Goal: Information Seeking & Learning: Learn about a topic

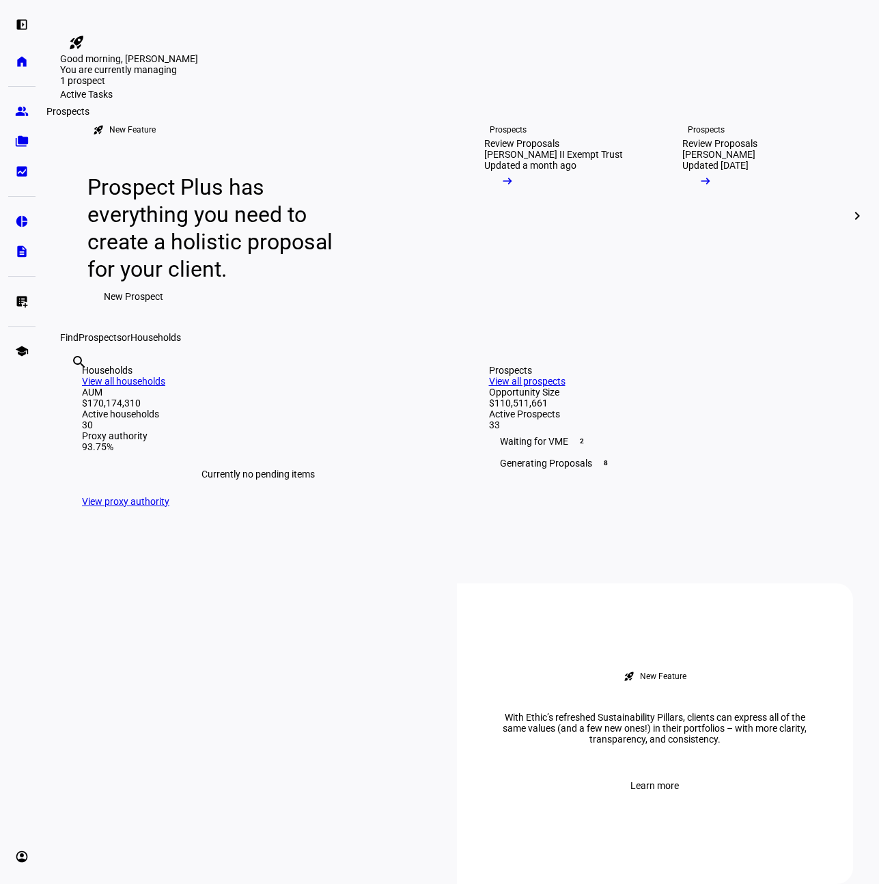
click at [25, 115] on eth-mat-symbol "group" at bounding box center [22, 111] width 14 height 14
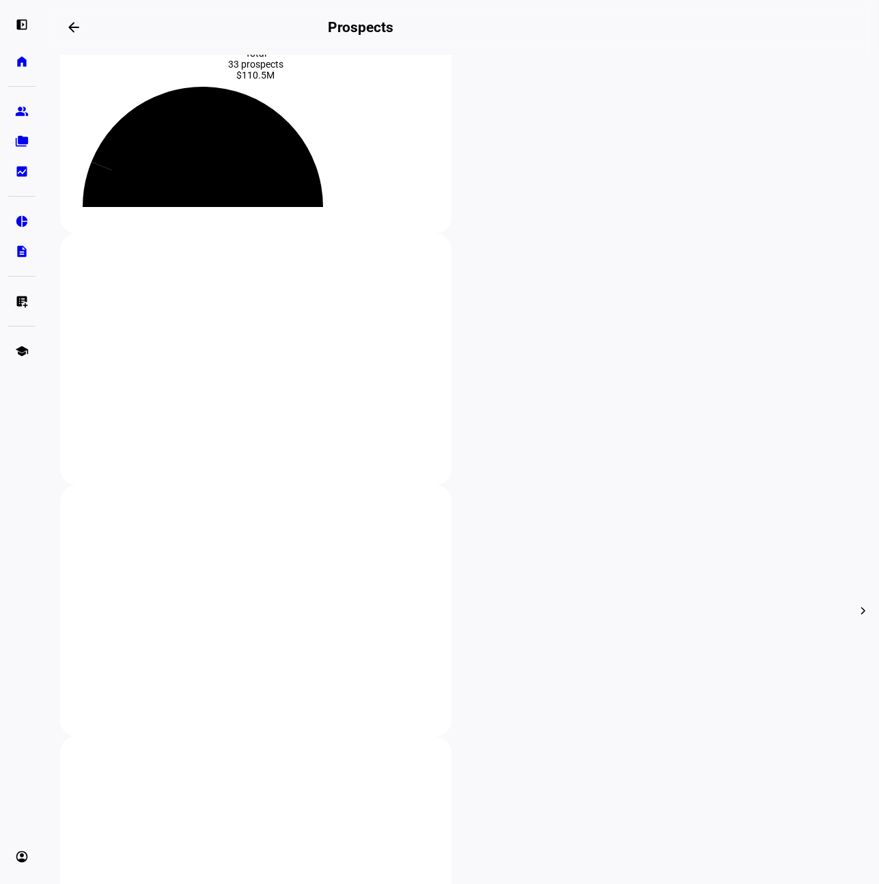
scroll to position [94, 0]
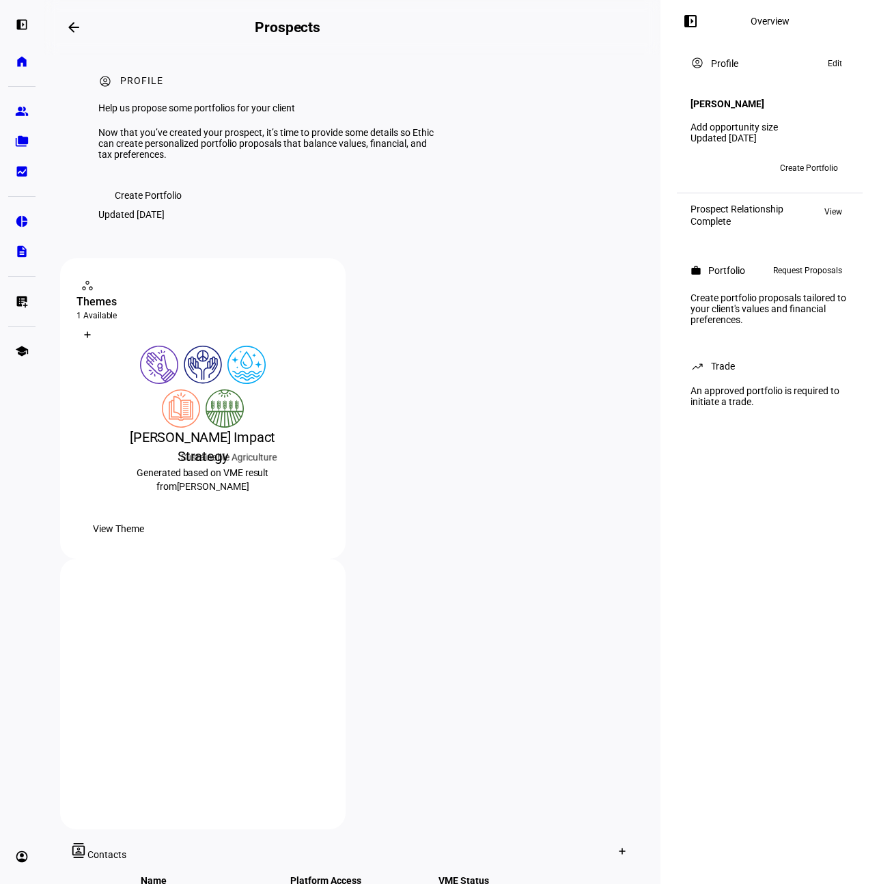
scroll to position [23, 0]
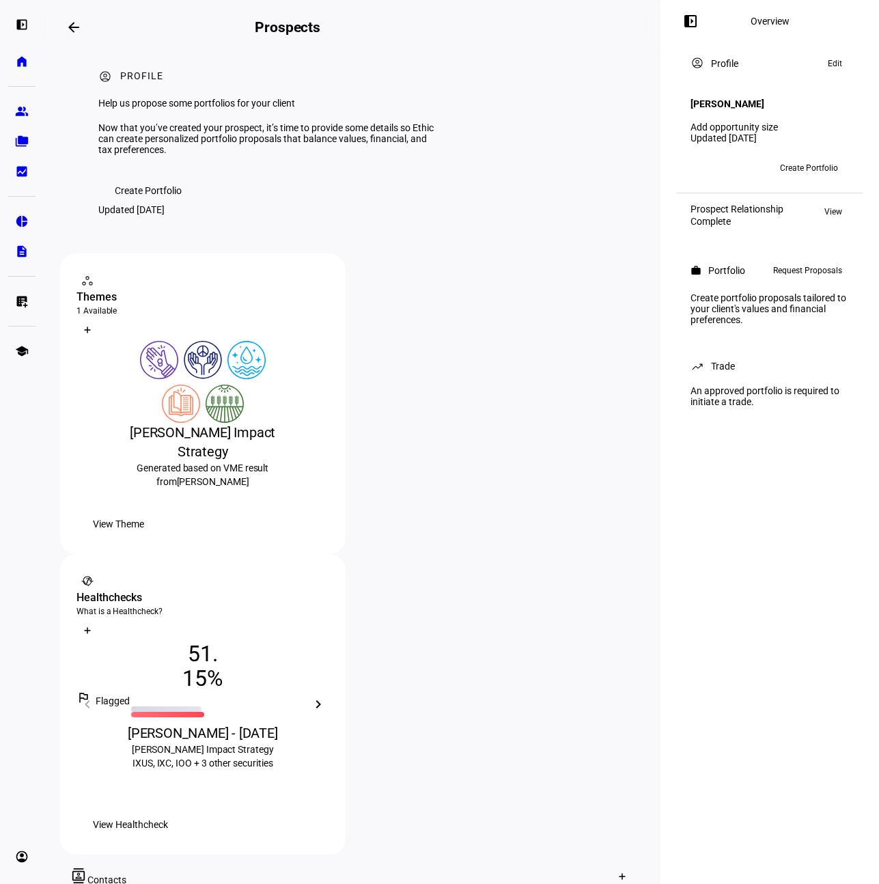
click at [329, 589] on div "Healthchecks" at bounding box center [202, 597] width 253 height 16
click at [346, 554] on div "What is a Healthcheck? Healthchecks help you diagnose the level of alignment be…" at bounding box center [202, 704] width 285 height 301
click at [329, 570] on div at bounding box center [318, 581] width 22 height 22
click at [168, 811] on span "View Healthcheck" at bounding box center [130, 824] width 75 height 27
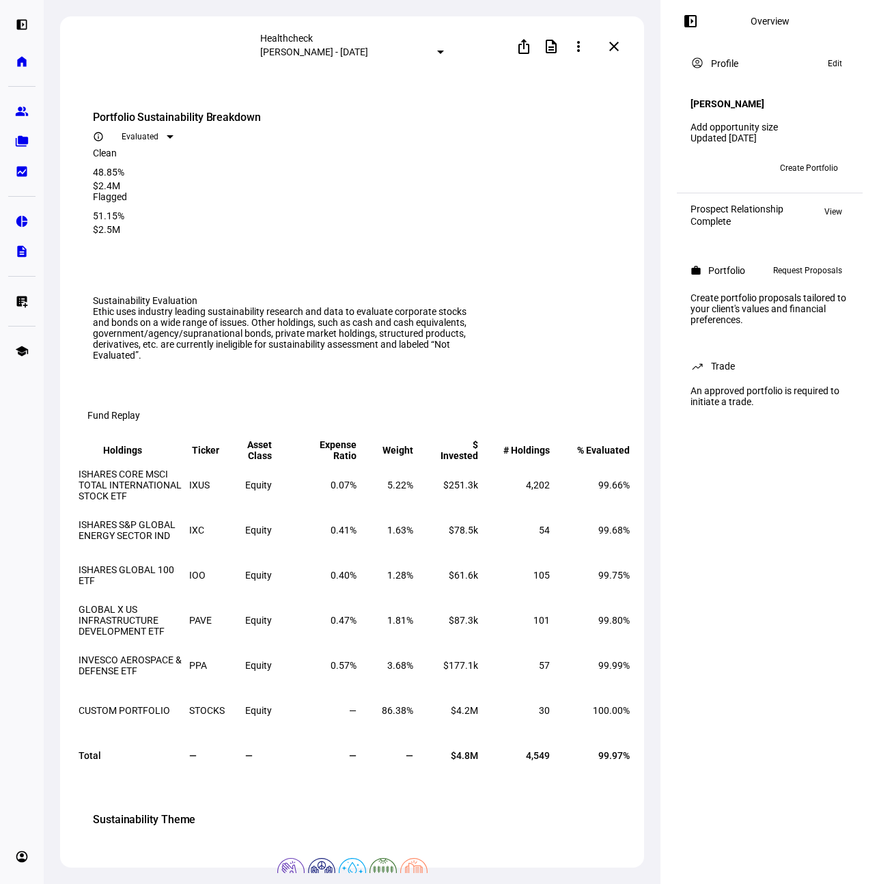
click at [167, 132] on div "Evaluated" at bounding box center [144, 137] width 45 height 10
click at [589, 117] on div at bounding box center [439, 442] width 879 height 884
click at [158, 132] on span "Evaluated" at bounding box center [140, 137] width 37 height 10
click at [571, 176] on mat-option "All" at bounding box center [573, 175] width 68 height 22
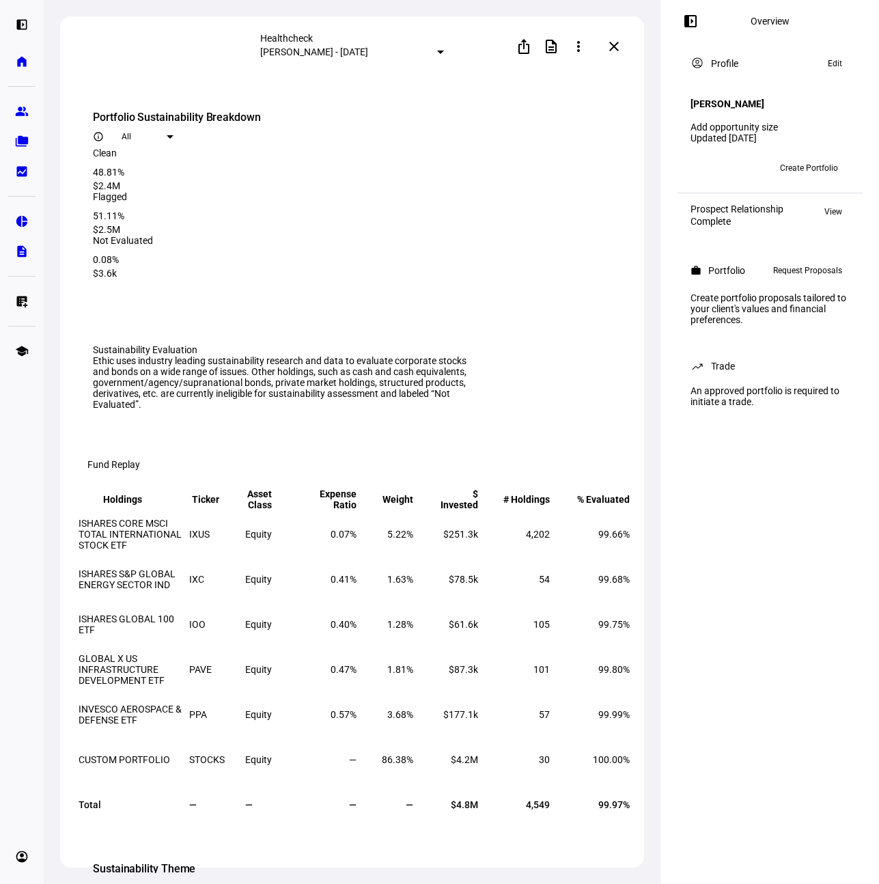
click at [173, 135] on div at bounding box center [170, 136] width 7 height 3
click at [592, 135] on div at bounding box center [439, 442] width 879 height 884
click at [589, 148] on div "Clean 48.81% $2.4M Flagged 51.11% $2.5M Not Evaluated 0.08% $3.6k" at bounding box center [354, 222] width 522 height 148
click at [167, 132] on div "All" at bounding box center [144, 137] width 45 height 10
click at [587, 149] on mat-option "Evaluated" at bounding box center [573, 153] width 68 height 22
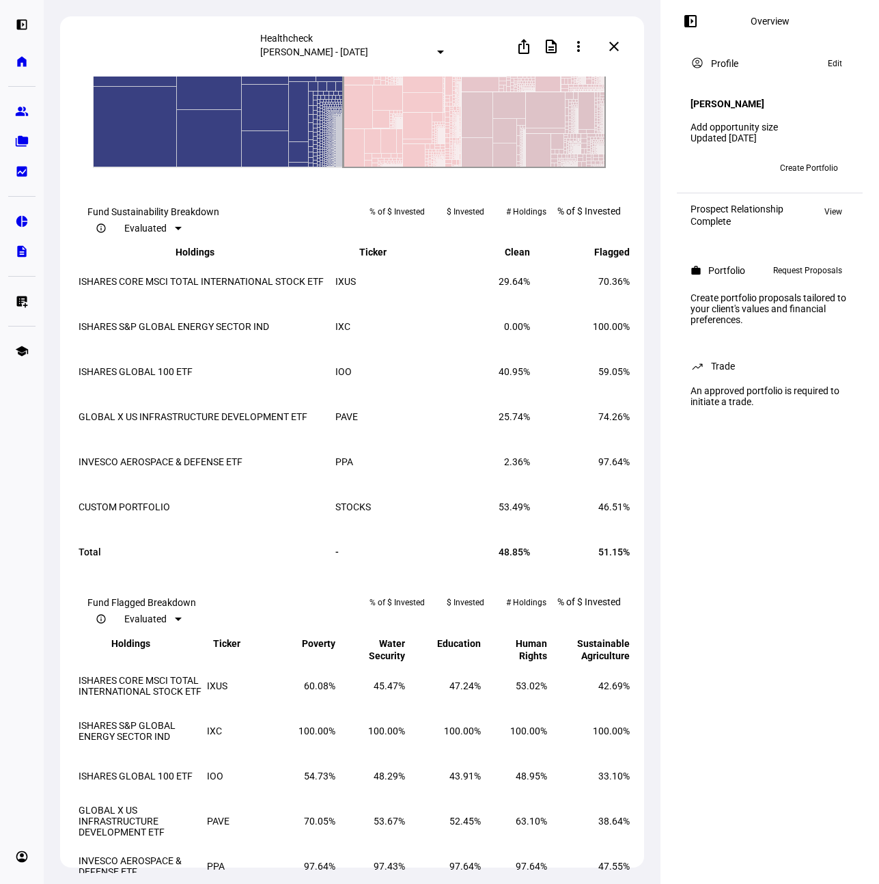
scroll to position [1315, 0]
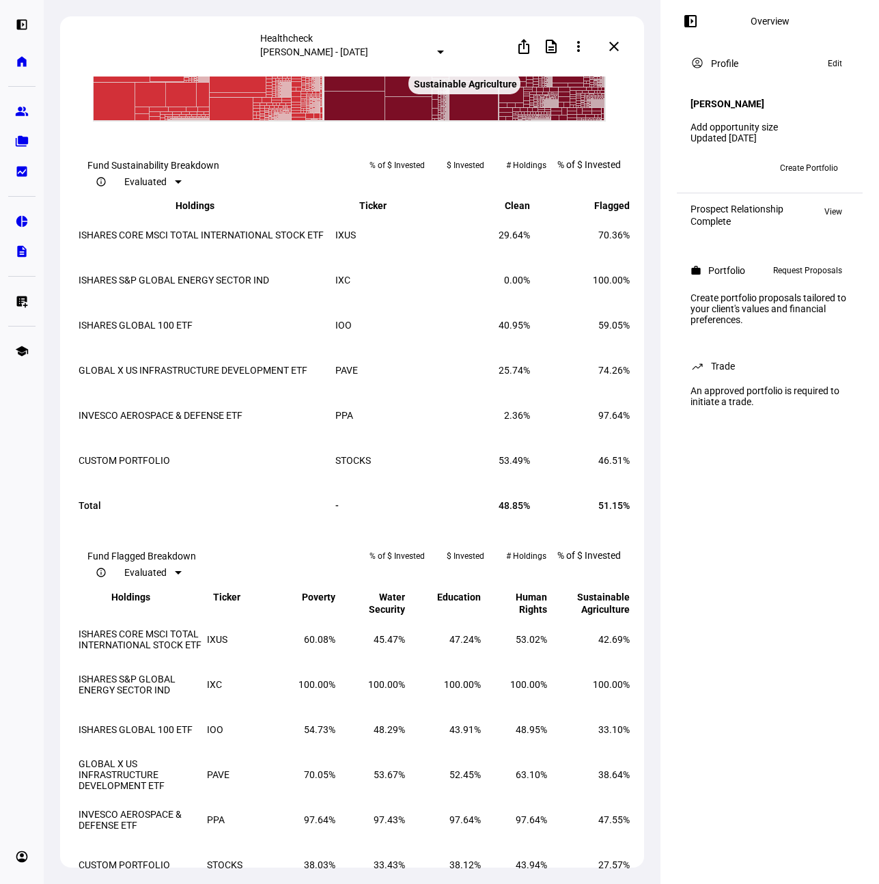
scroll to position [1223, 0]
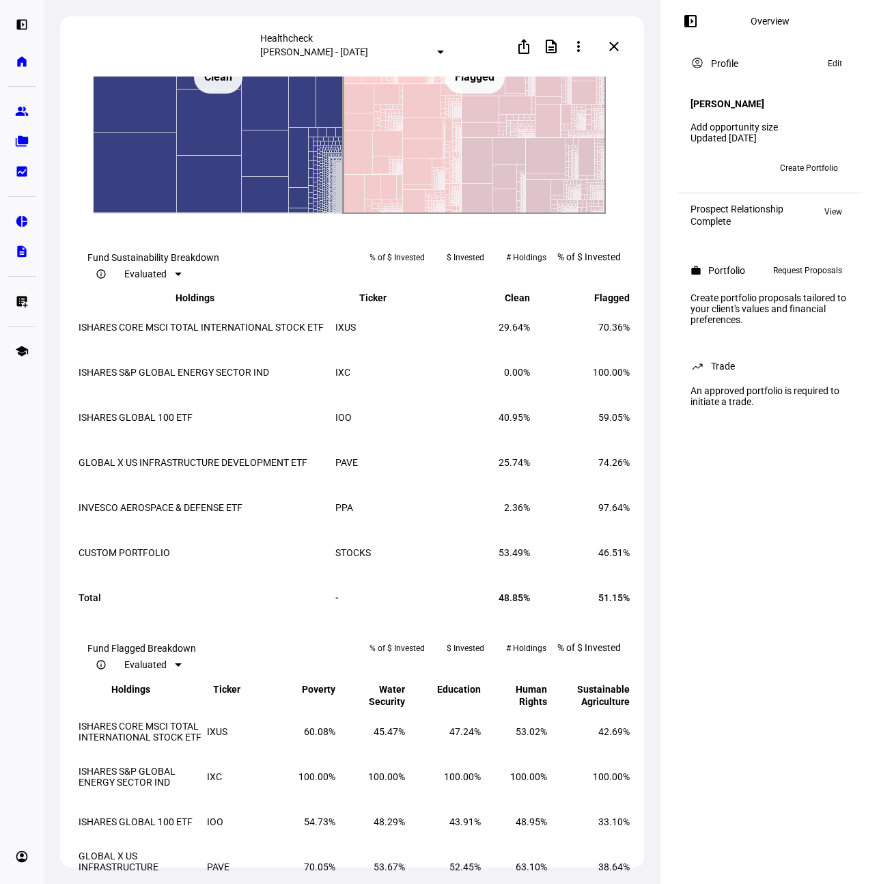
drag, startPoint x: 482, startPoint y: 345, endPoint x: 865, endPoint y: 348, distance: 383.2
click at [482, 83] on text "Flagged ​ Flagged" at bounding box center [475, 76] width 40 height 13
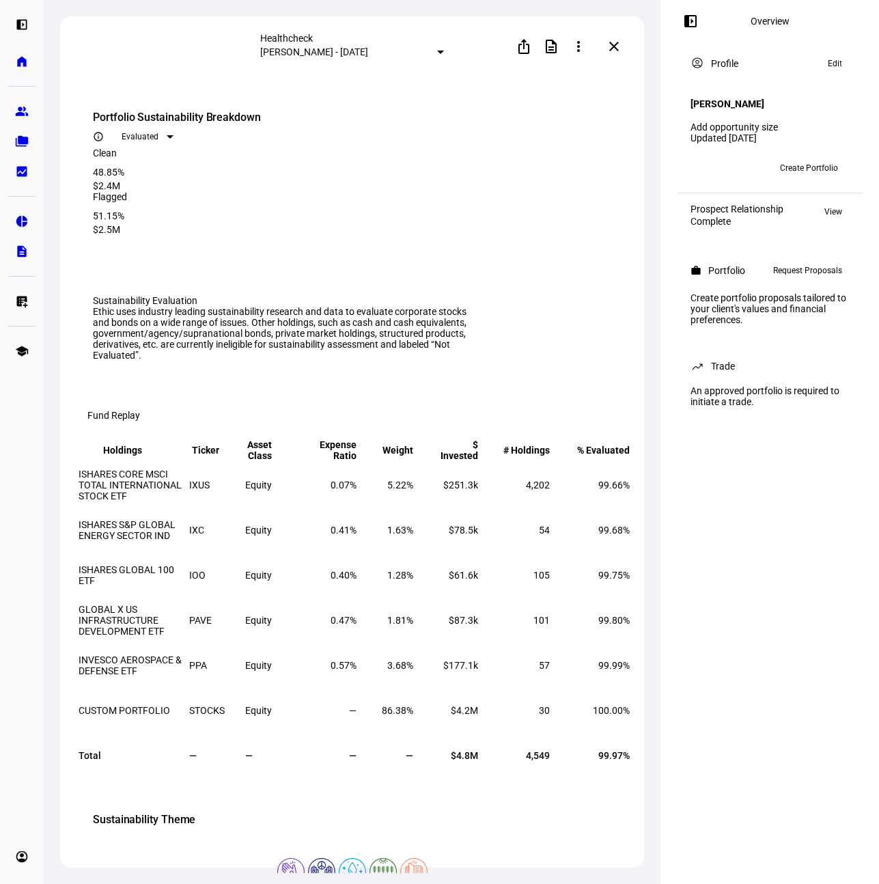
scroll to position [1223, 0]
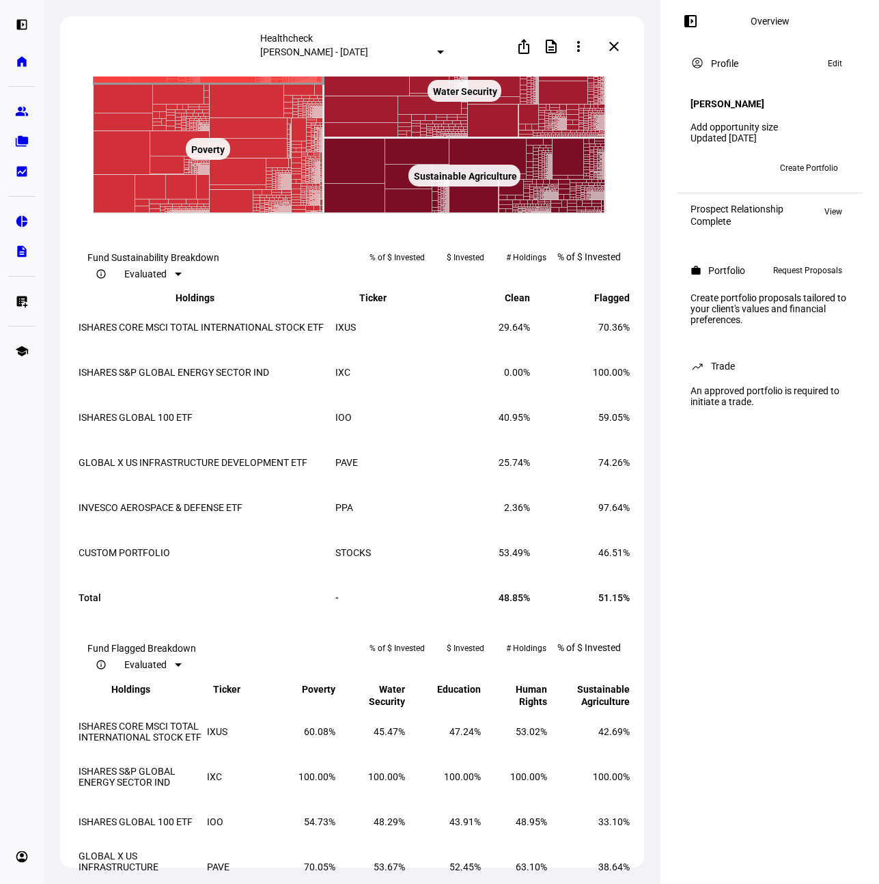
click at [217, 18] on text "Human Rights ​ Human Rights" at bounding box center [208, 13] width 61 height 11
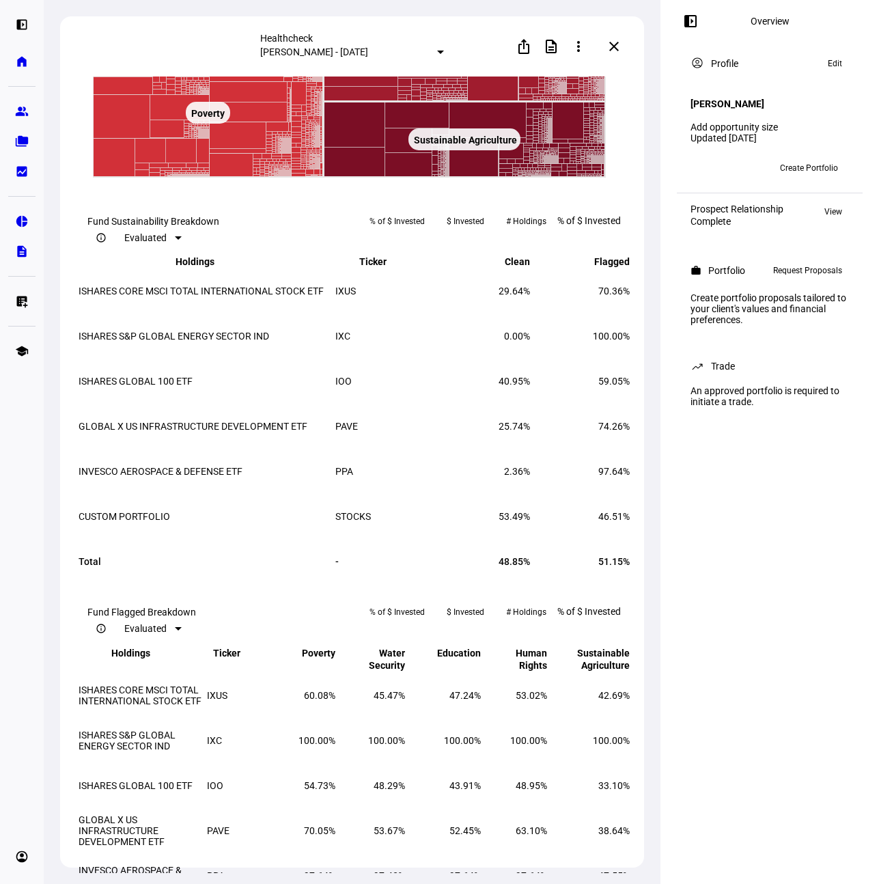
scroll to position [1277, 0]
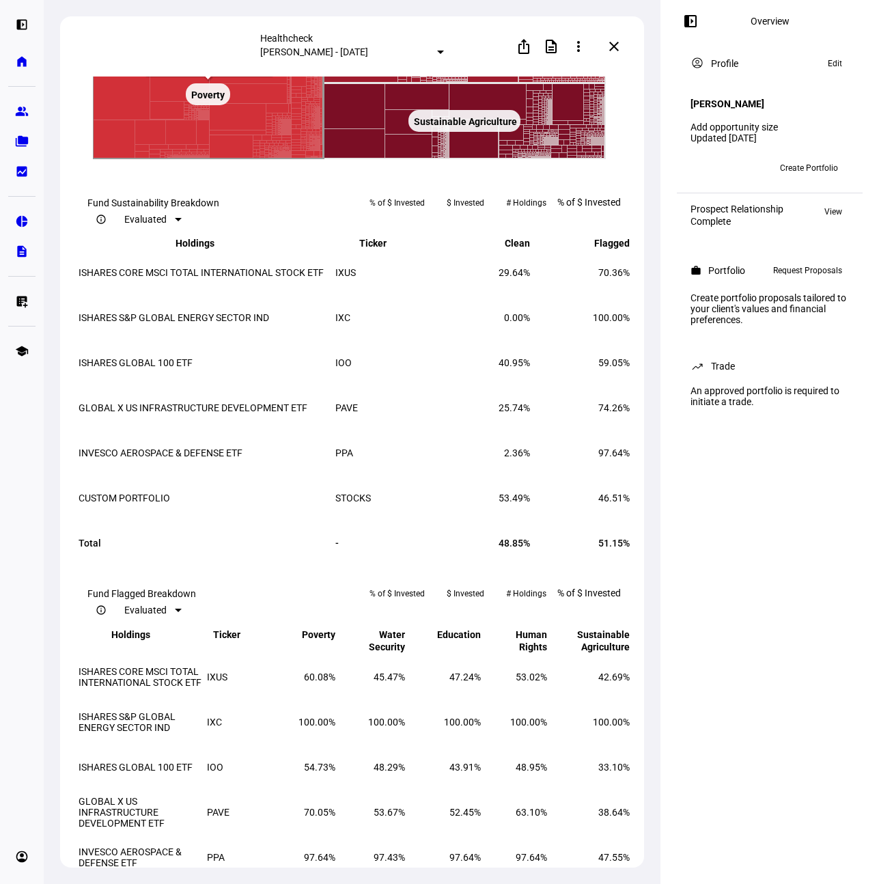
click at [246, 159] on rect at bounding box center [208, 94] width 231 height 130
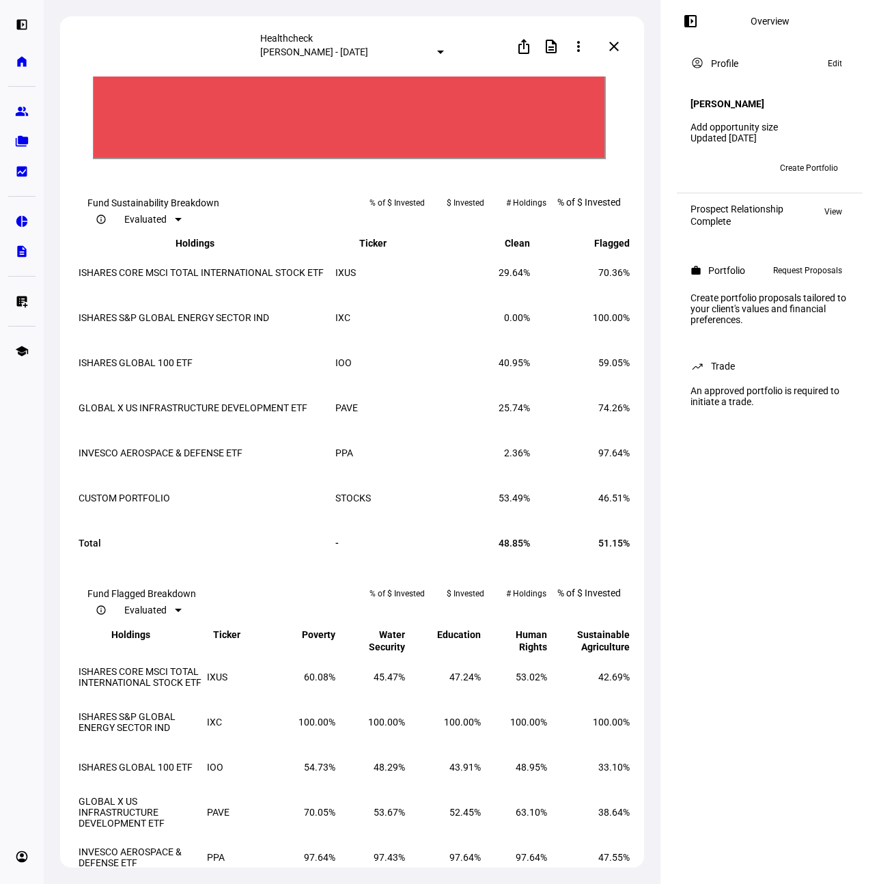
click at [337, 29] on text "Overall Military Weapons ​ Overall Military Weapons" at bounding box center [350, 23] width 109 height 11
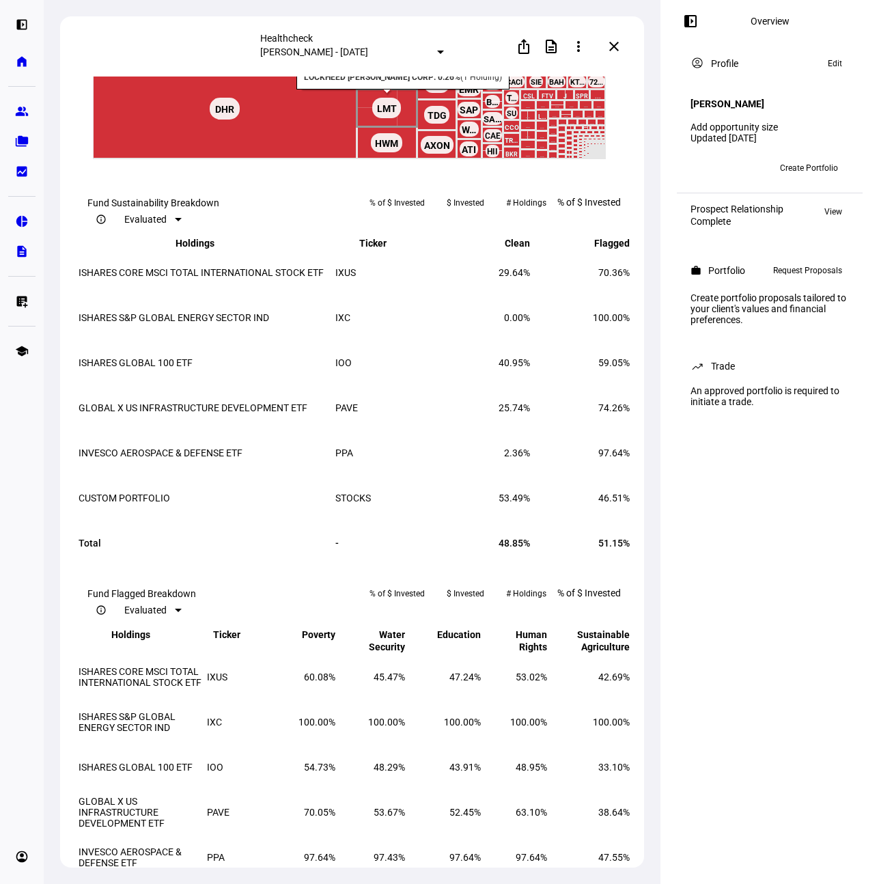
click at [391, 114] on text "LMT ​ LMT" at bounding box center [387, 108] width 20 height 11
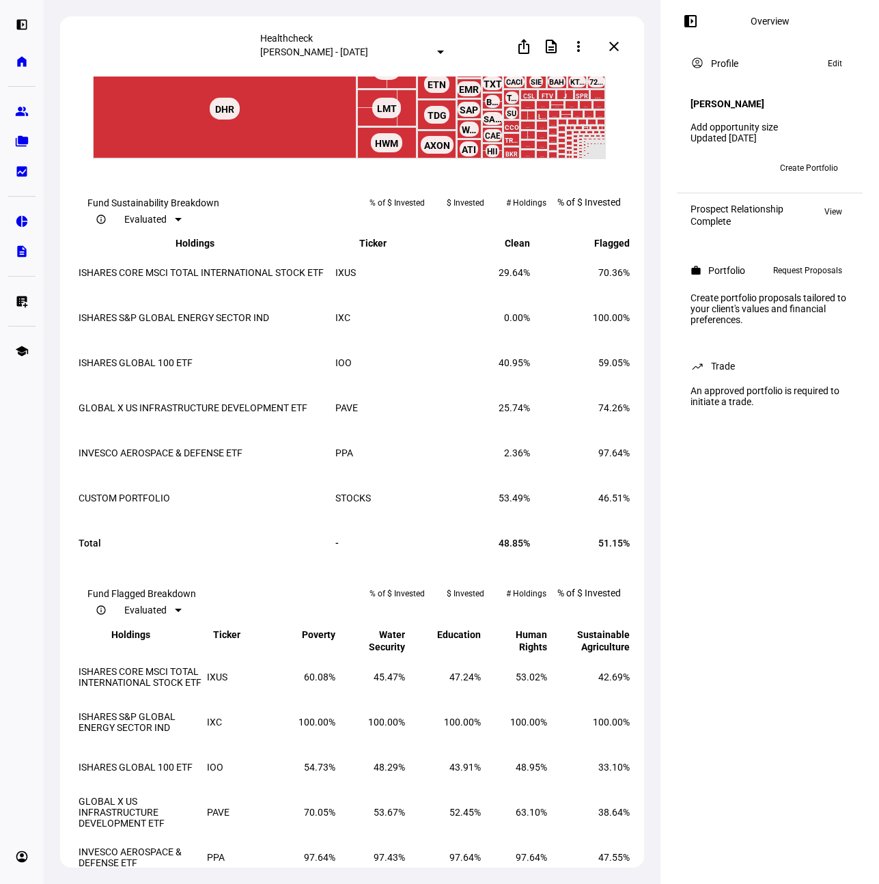
scroll to position [1278, 0]
